Goal: Find contact information: Obtain details needed to contact an individual or organization

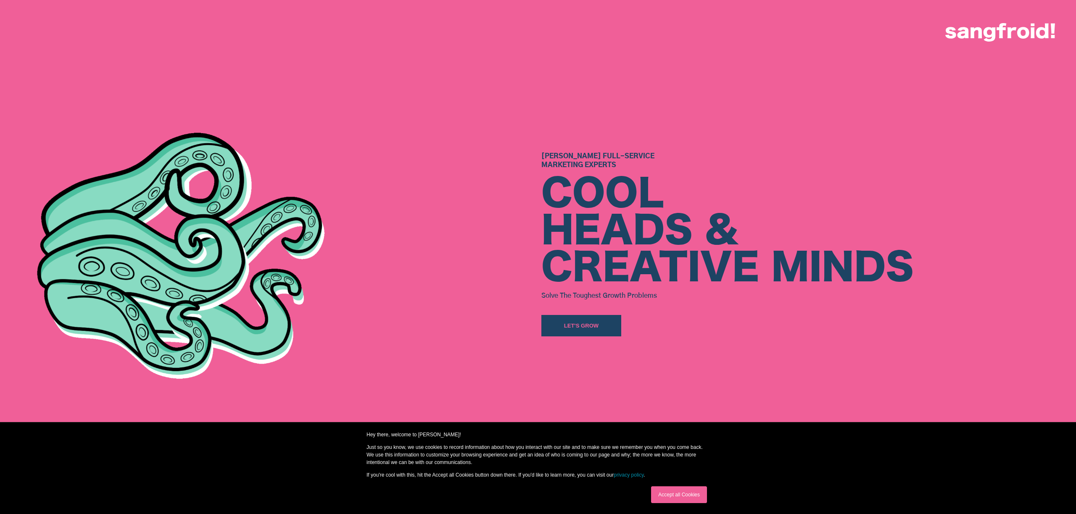
click at [1009, 33] on img at bounding box center [1000, 32] width 110 height 18
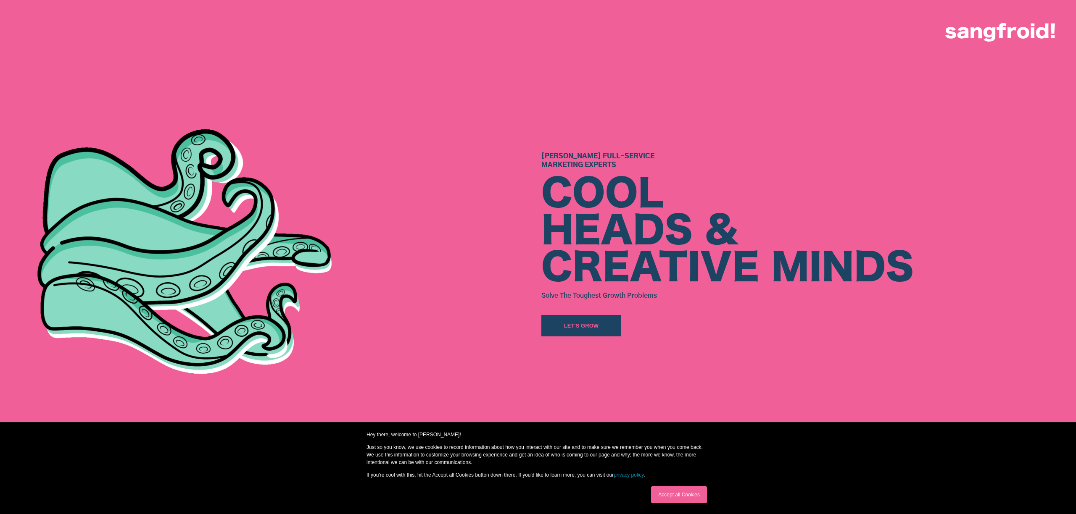
scroll to position [173, 0]
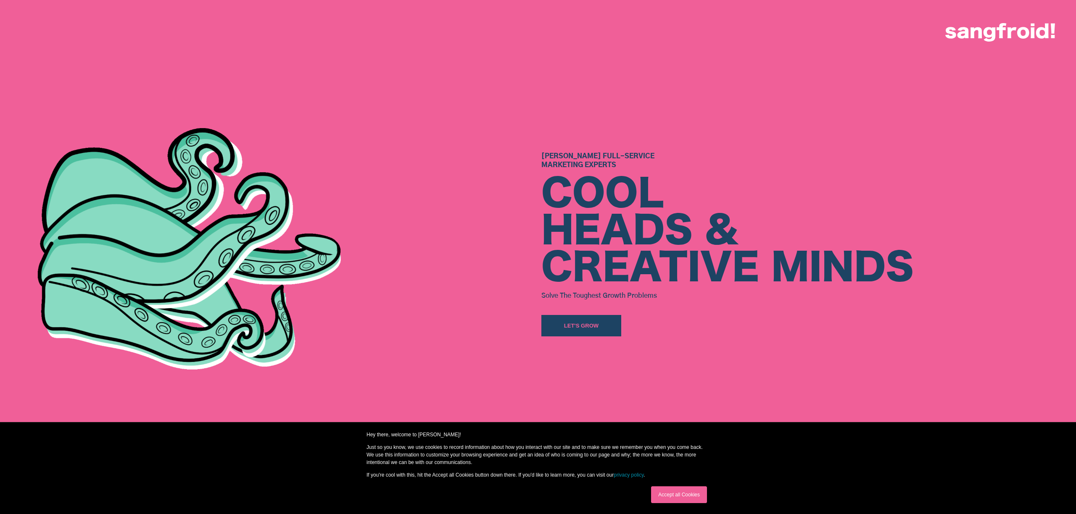
click at [1042, 34] on img at bounding box center [1000, 32] width 110 height 18
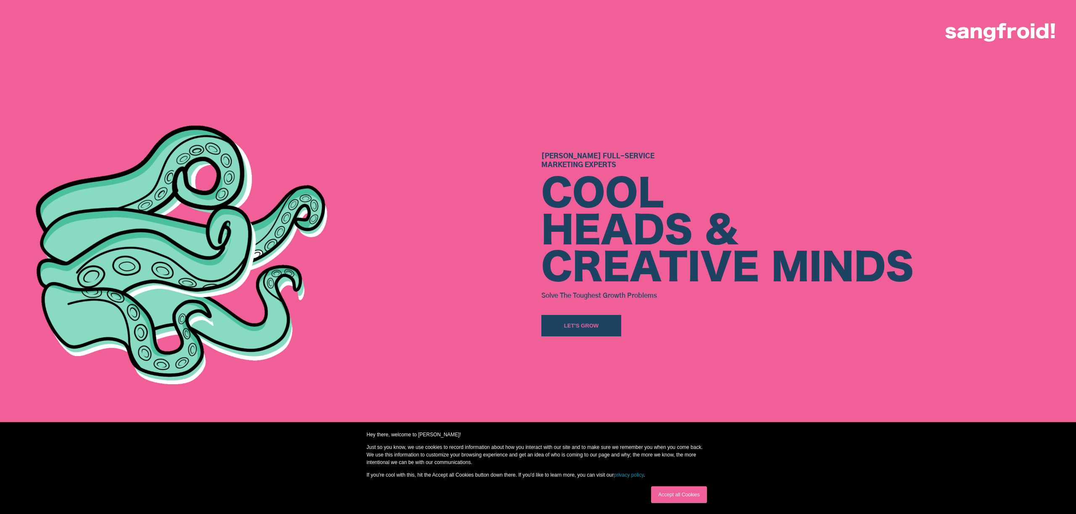
scroll to position [0, 0]
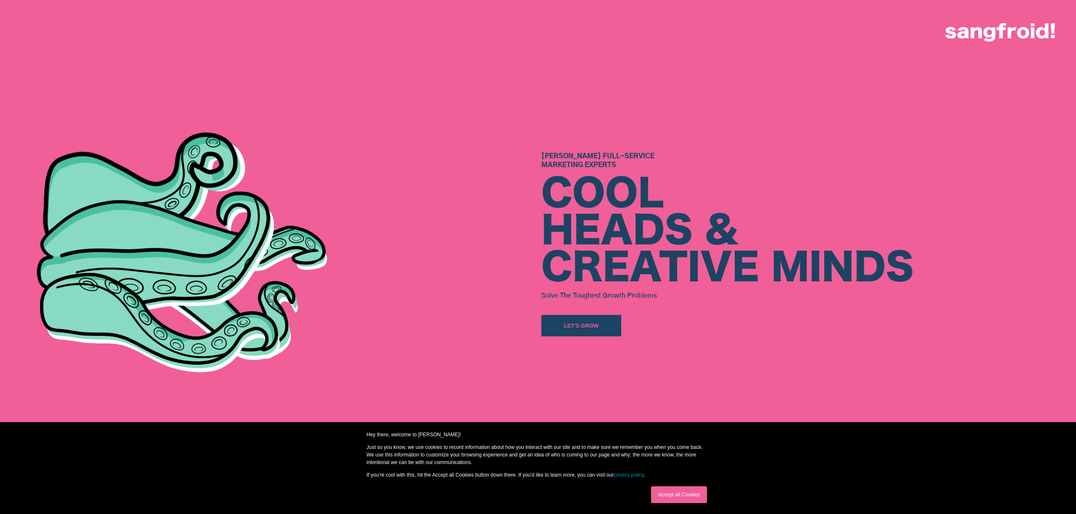
click at [674, 496] on link "Accept all Cookies" at bounding box center [679, 495] width 56 height 17
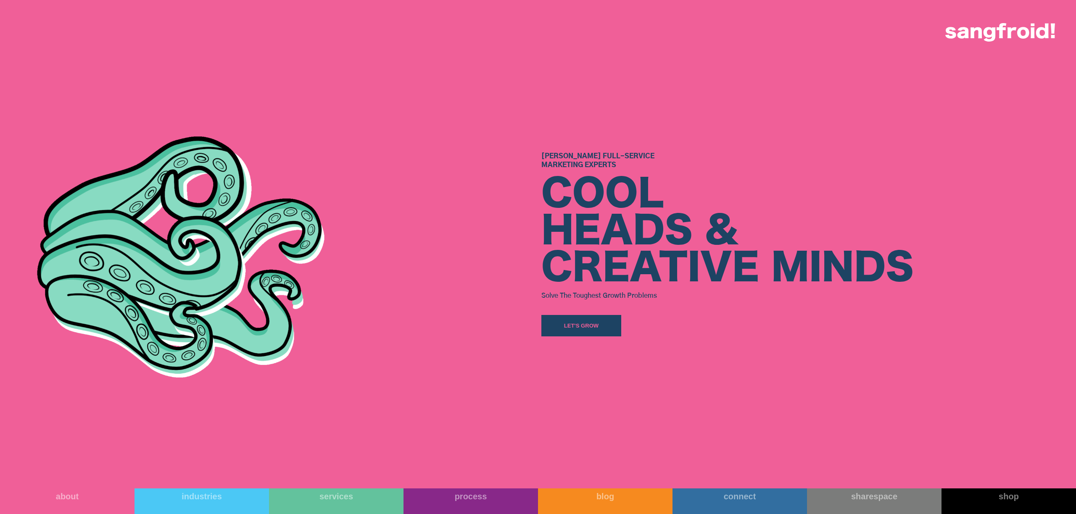
scroll to position [95, 0]
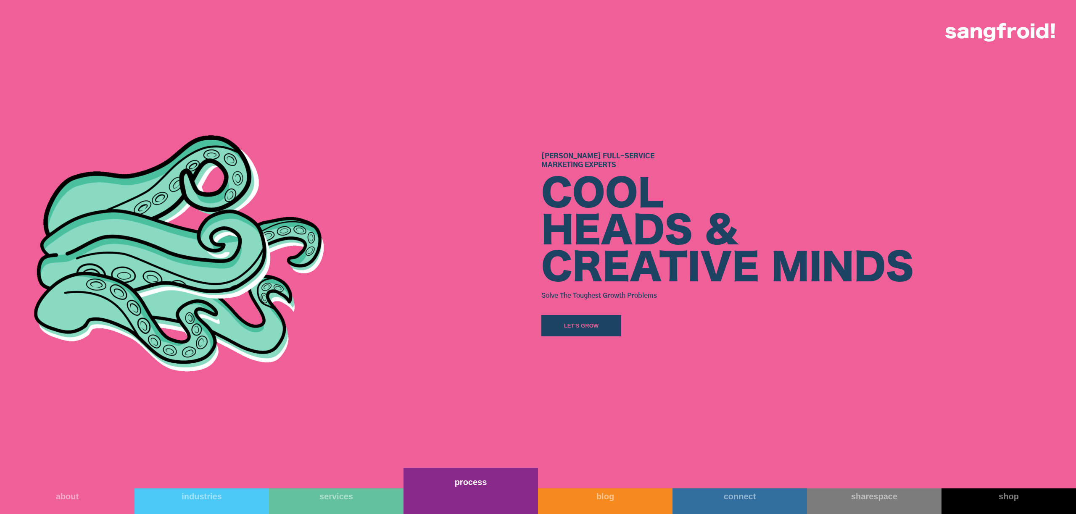
click at [489, 489] on link "process" at bounding box center [471, 491] width 135 height 46
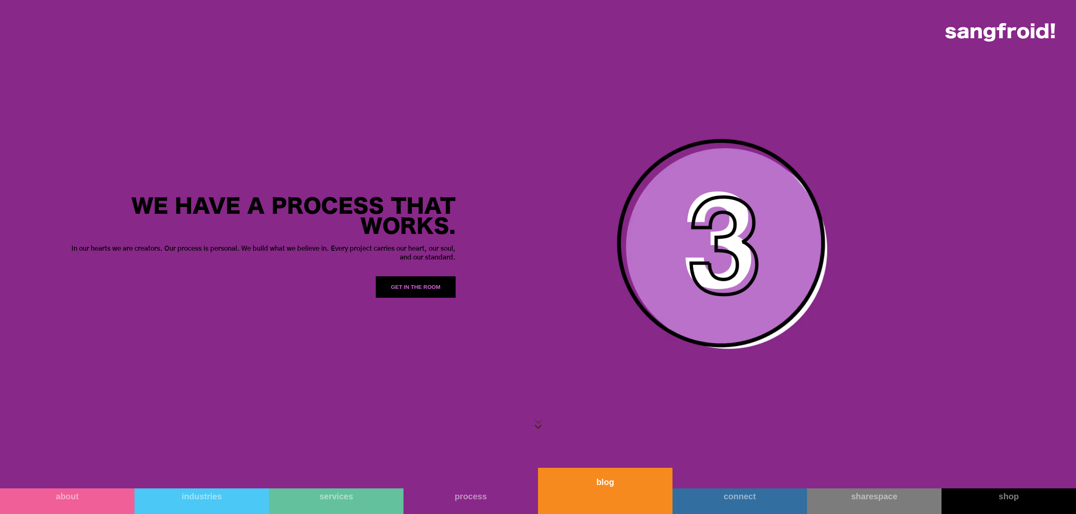
click at [604, 503] on link "blog" at bounding box center [605, 491] width 135 height 46
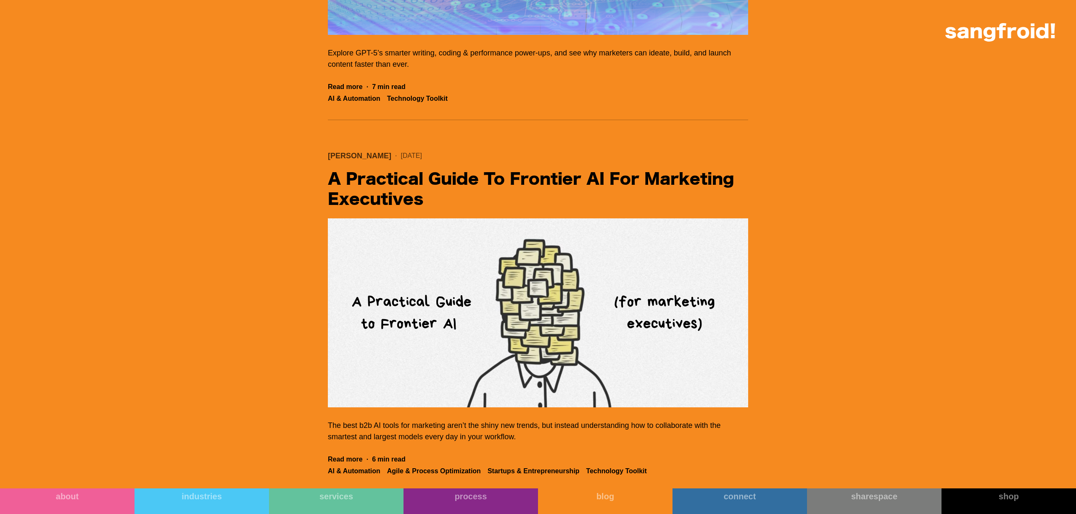
scroll to position [827, 0]
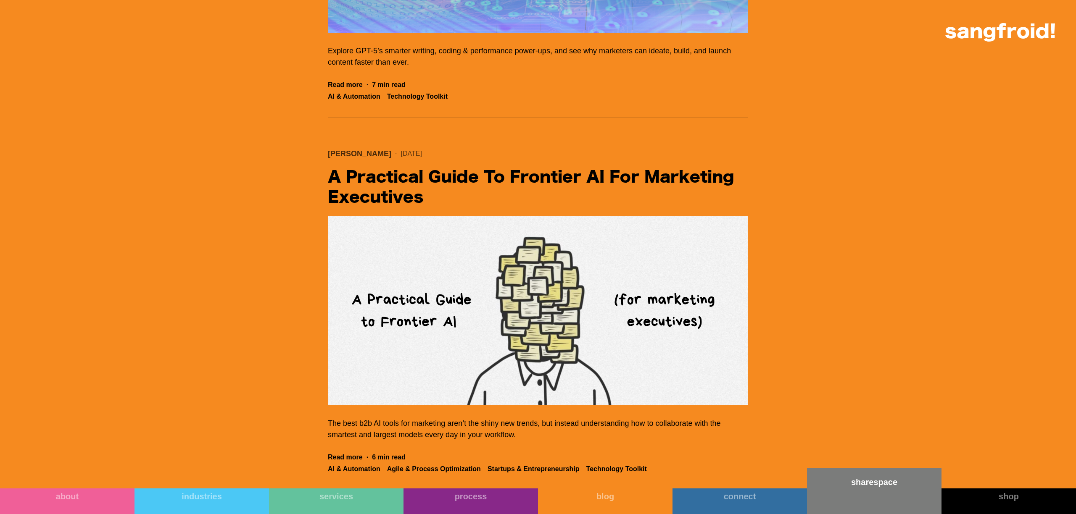
click at [897, 493] on link "sharespace" at bounding box center [874, 491] width 135 height 46
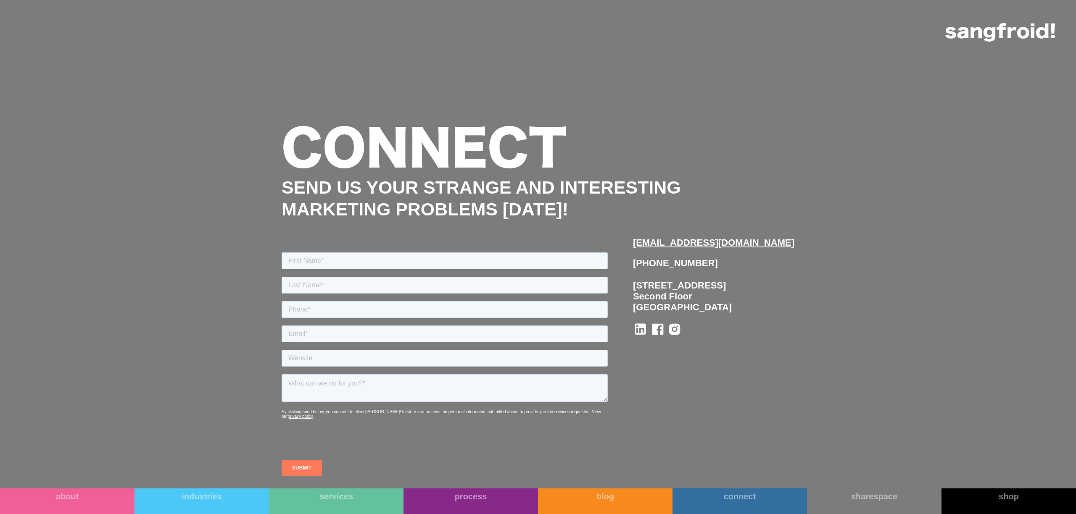
scroll to position [5028, 0]
drag, startPoint x: 666, startPoint y: 313, endPoint x: 750, endPoint y: 335, distance: 86.6
click at [750, 313] on div "512-643-1092 1204 San Antonio St Second Floor Austin, TX 78701" at bounding box center [713, 285] width 161 height 55
copy div "1204 San Antonio St Second Floor Austin, TX 78701"
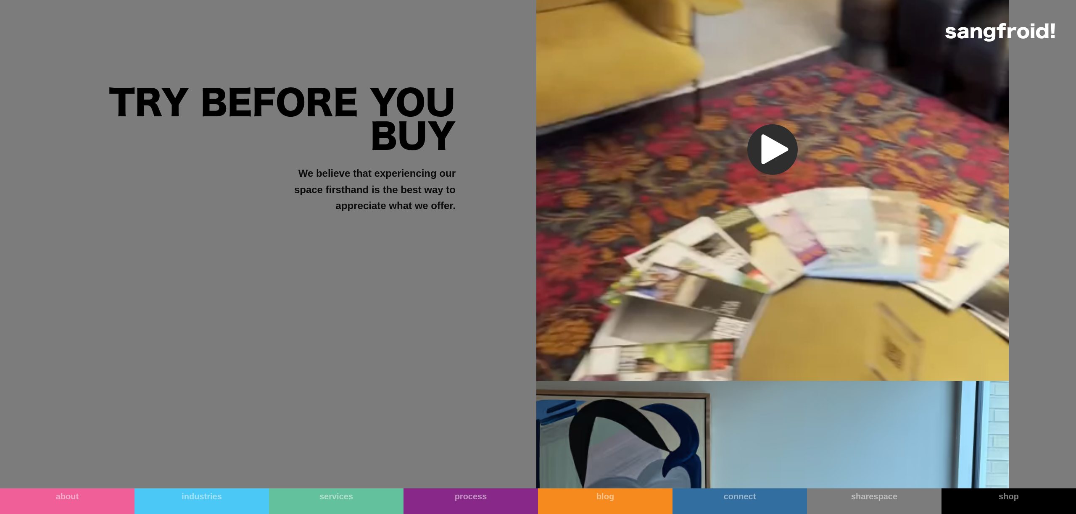
scroll to position [1161, 0]
click at [747, 144] on img "button" at bounding box center [772, 150] width 50 height 50
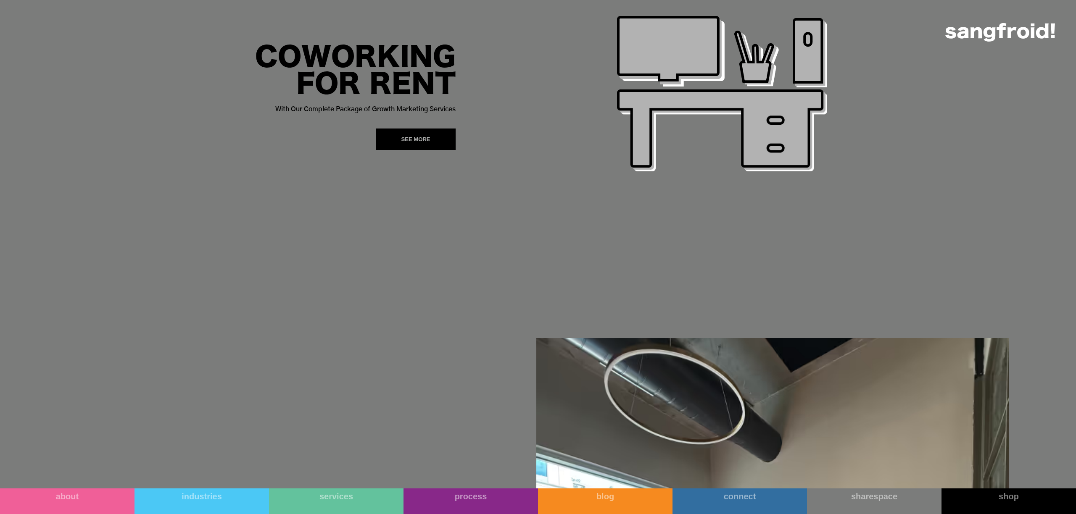
scroll to position [0, 0]
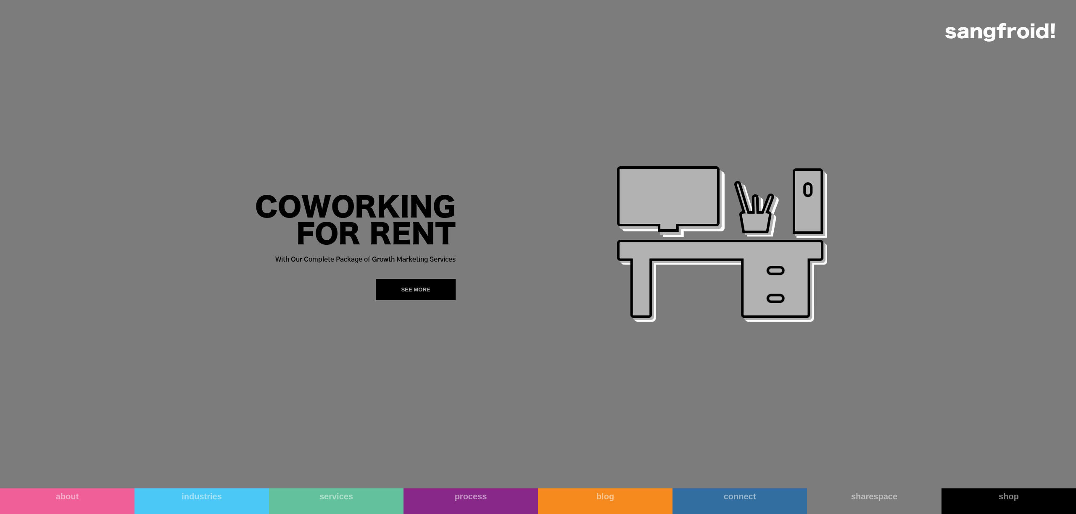
click at [960, 35] on img at bounding box center [1000, 32] width 110 height 18
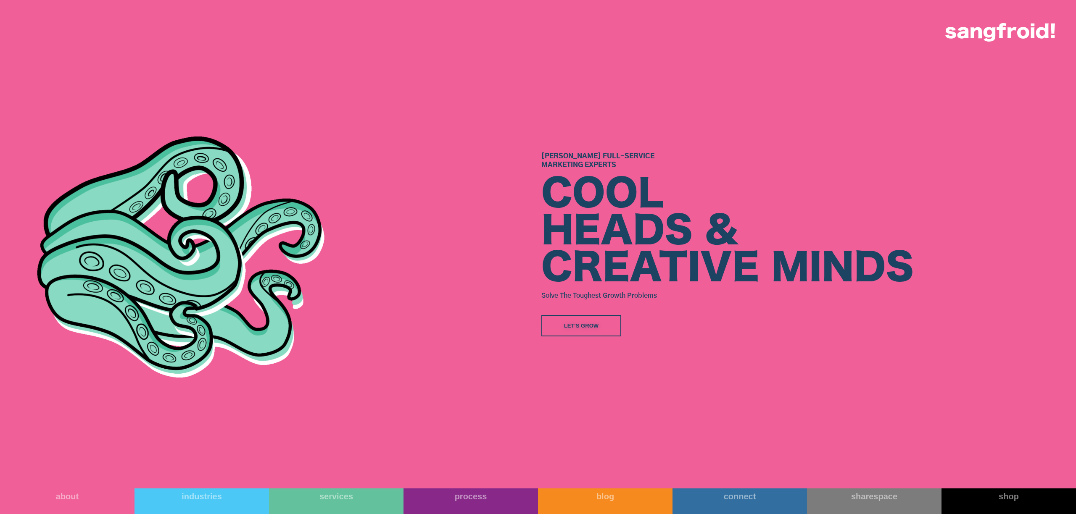
click at [583, 328] on div "Let's Grow" at bounding box center [581, 326] width 35 height 8
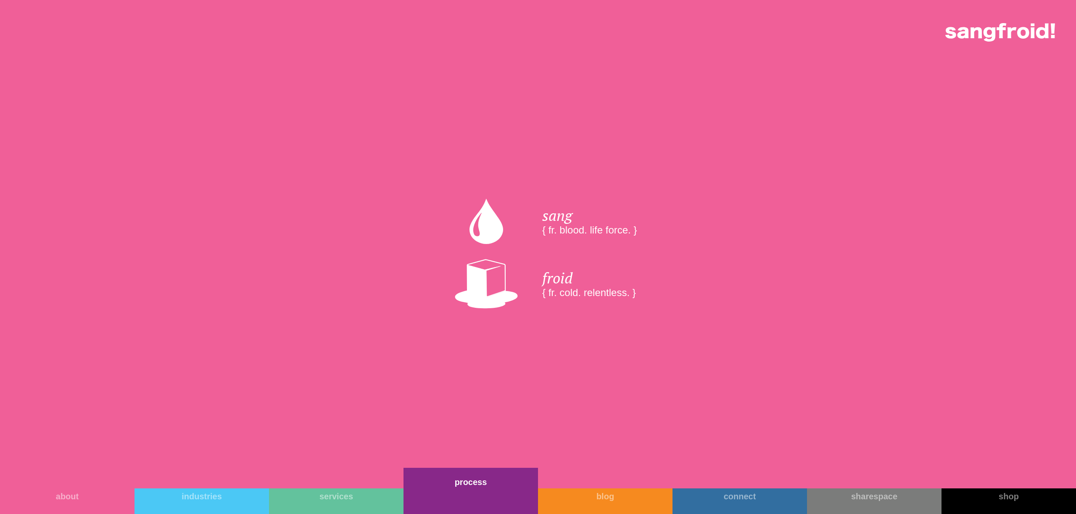
click at [449, 496] on link "process" at bounding box center [471, 491] width 135 height 46
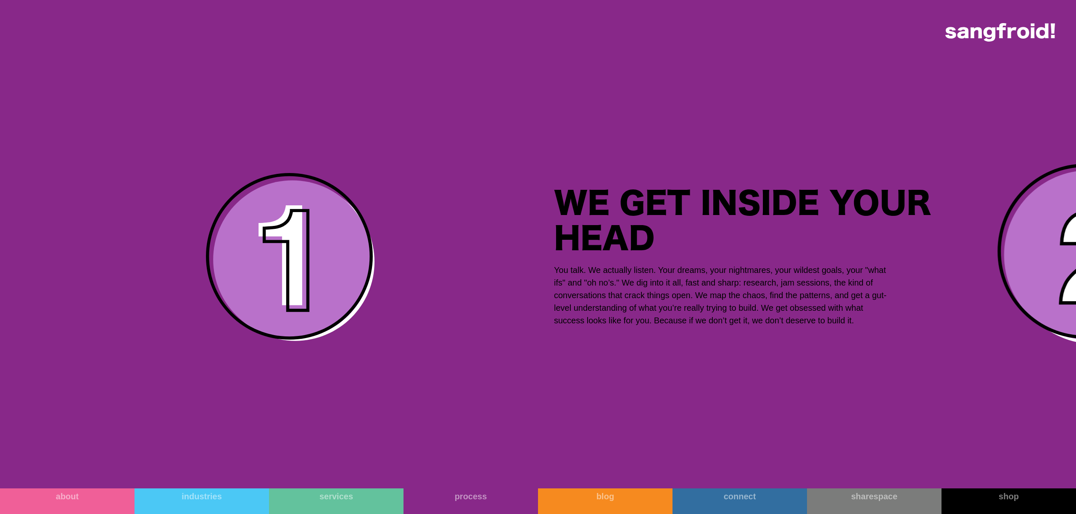
scroll to position [1829, 0]
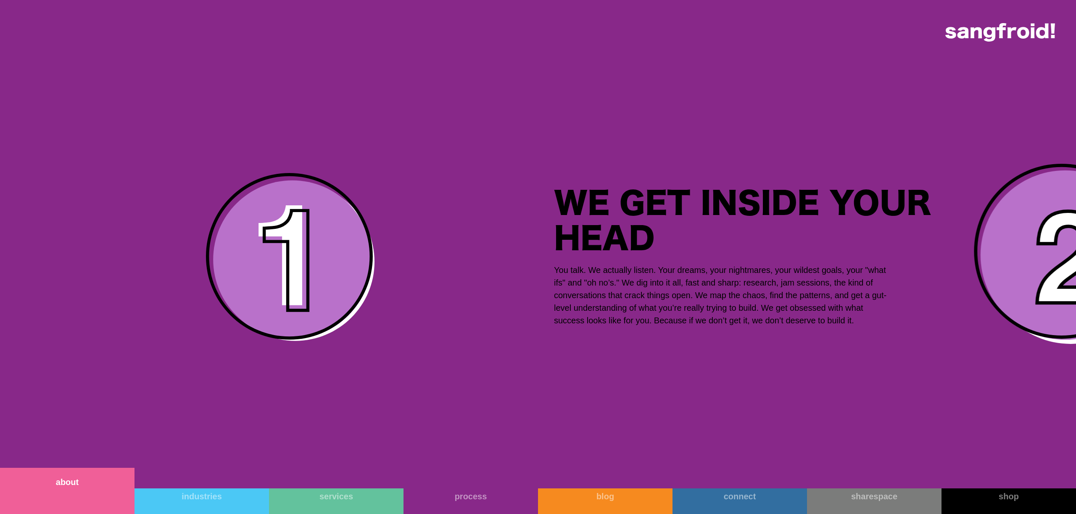
click at [95, 498] on link "about" at bounding box center [67, 491] width 135 height 46
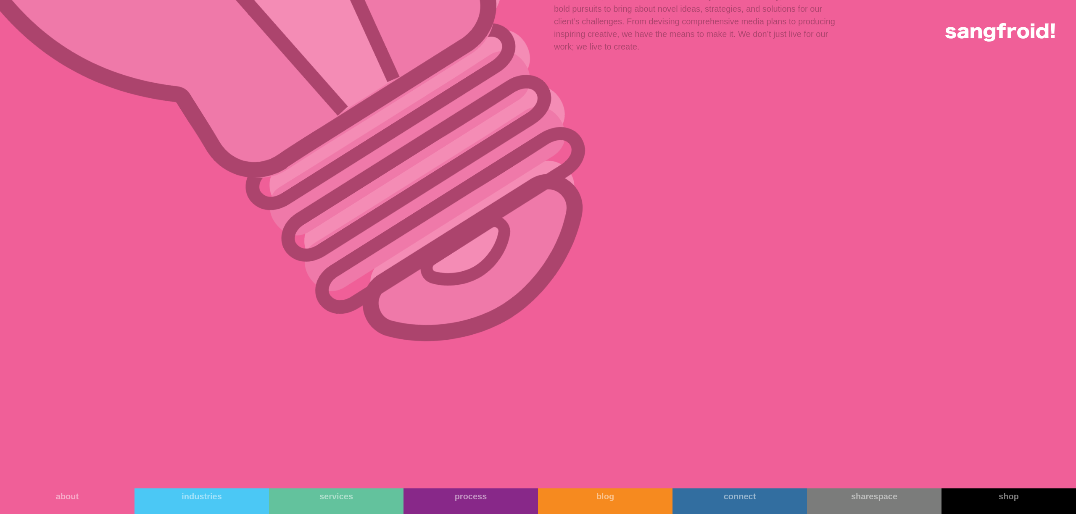
scroll to position [8277, 0]
